Goal: Task Accomplishment & Management: Complete application form

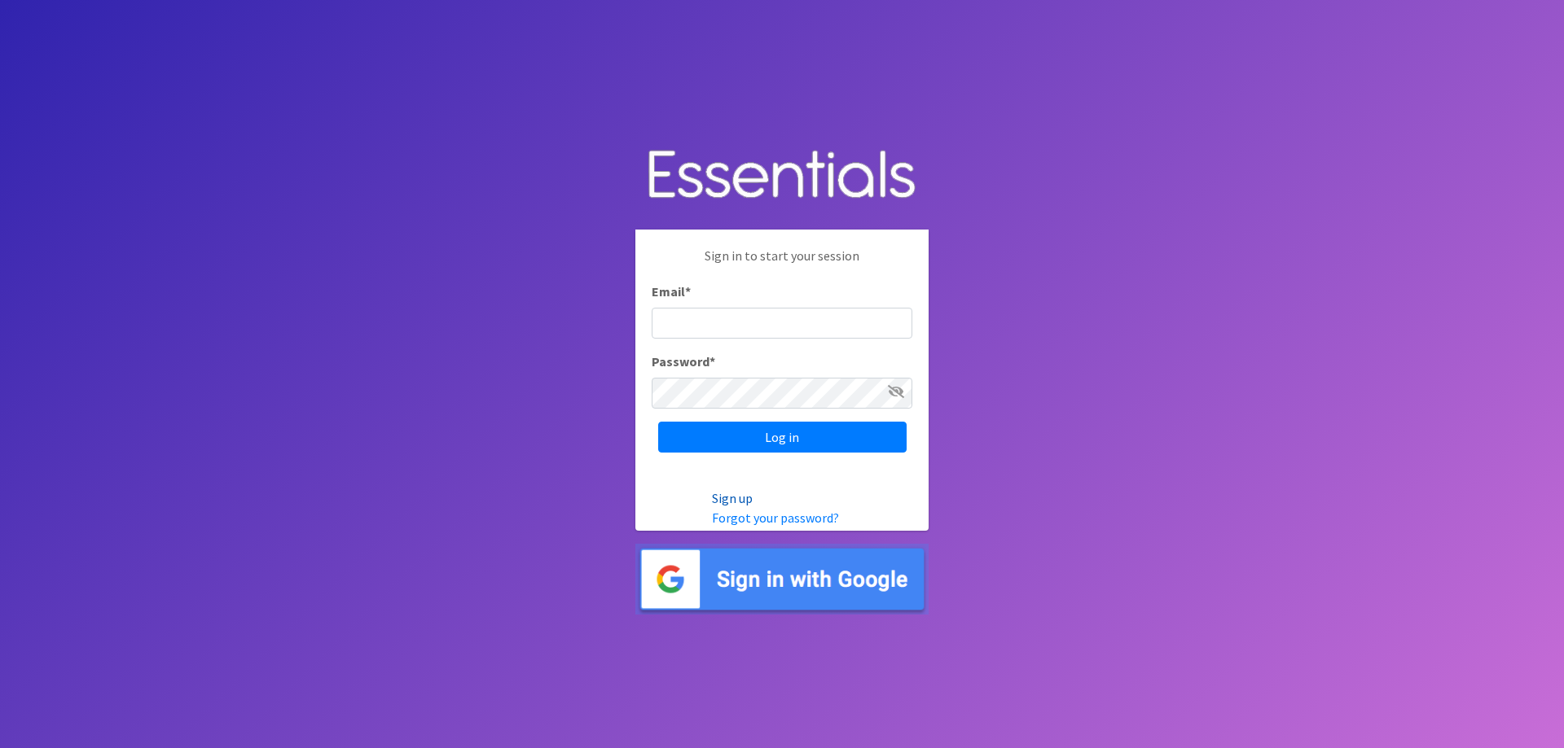
click at [726, 493] on link "Sign up" at bounding box center [732, 498] width 41 height 16
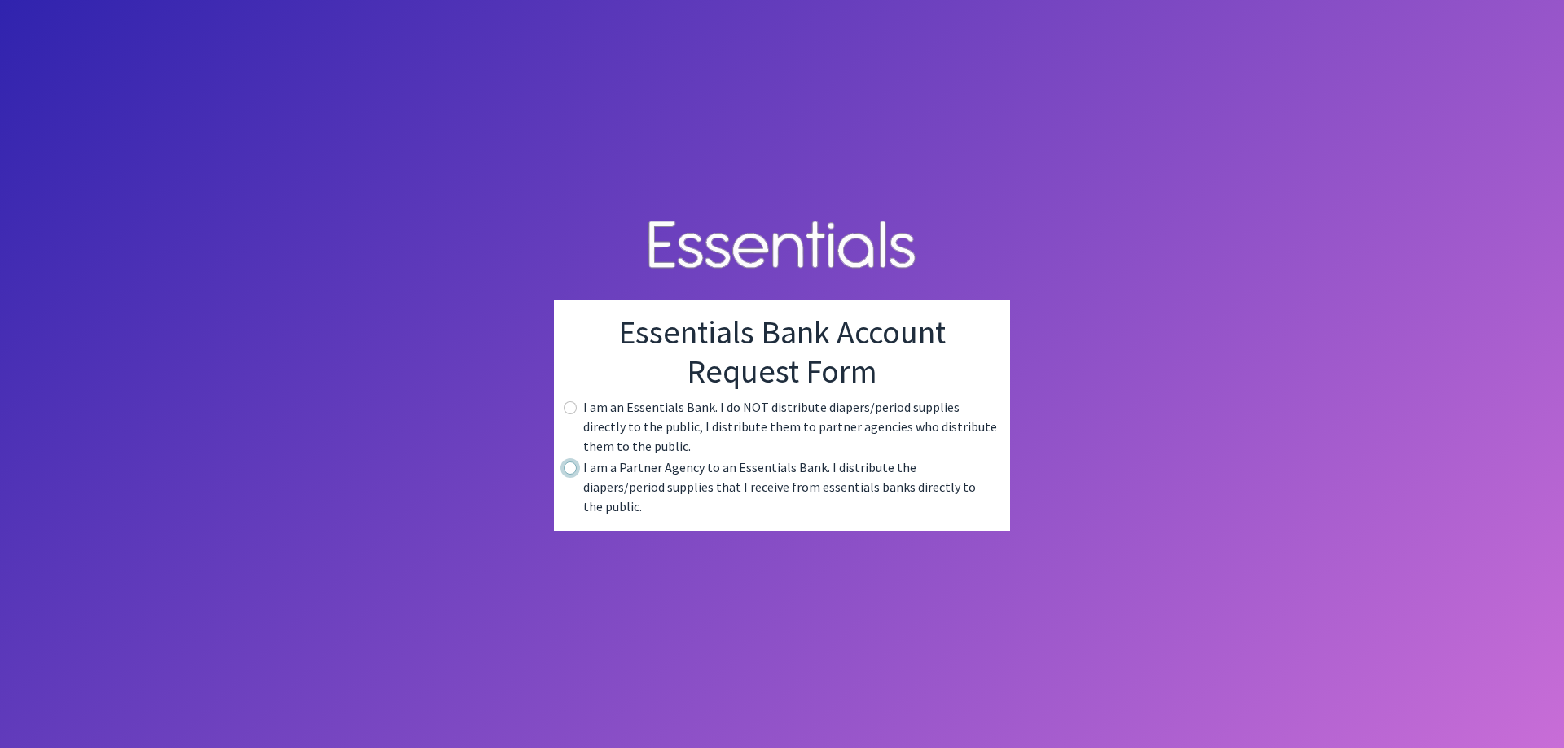
click at [570, 475] on input "radio" at bounding box center [570, 468] width 13 height 13
radio input "true"
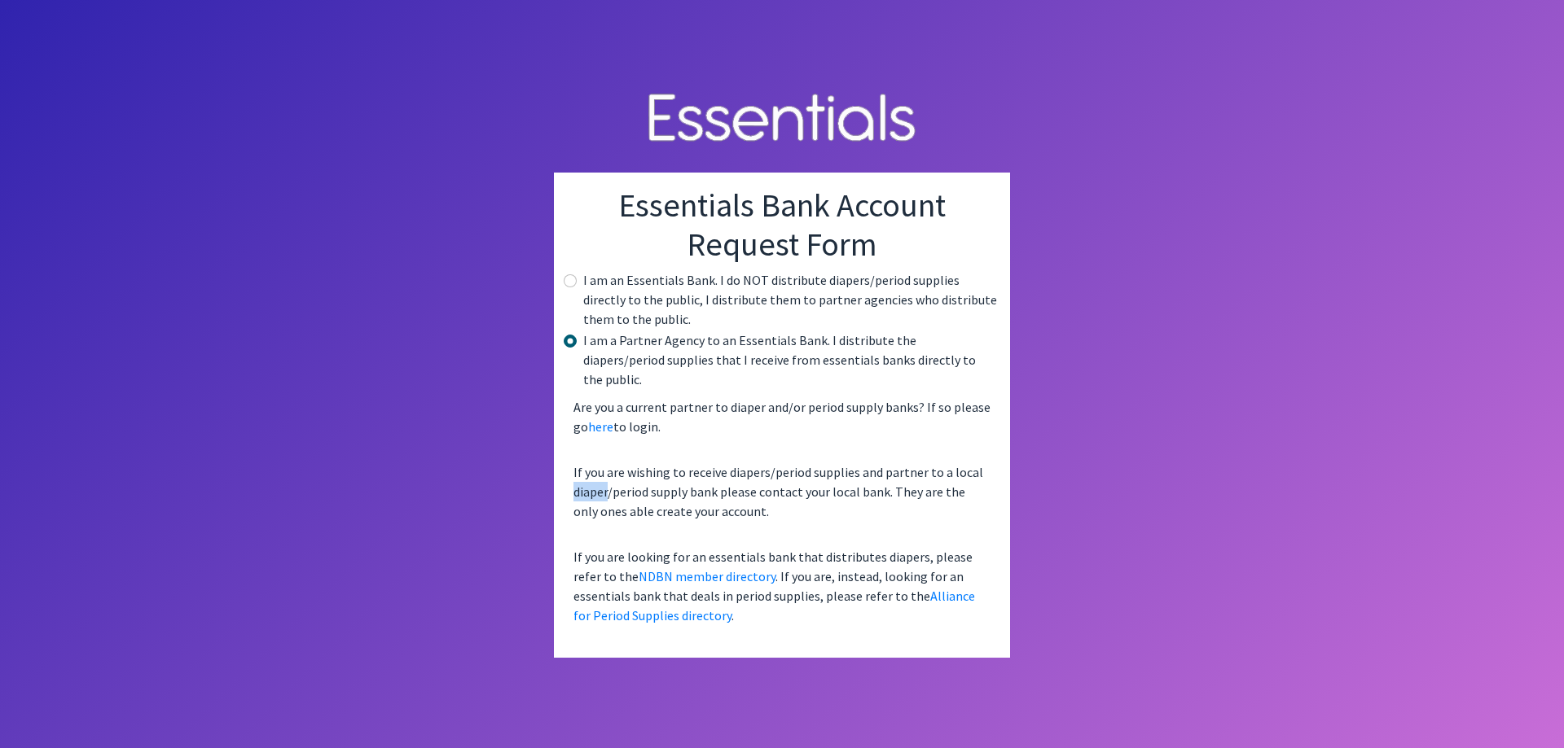
click at [570, 479] on p "If you are wishing to receive diapers/period supplies and partner to a local di…" at bounding box center [782, 492] width 430 height 72
click at [809, 425] on p "Are you a current partner to diaper and/or period supply banks? If so please go…" at bounding box center [782, 417] width 430 height 52
